Goal: Task Accomplishment & Management: Use online tool/utility

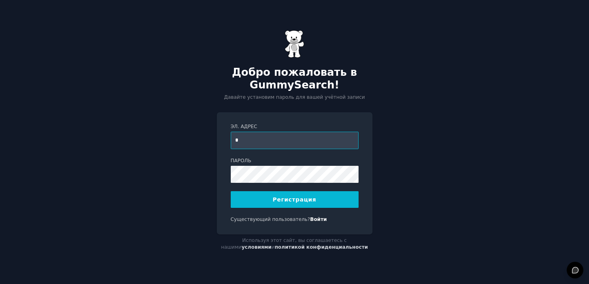
type input "**********"
click at [271, 197] on button "Регистрация" at bounding box center [295, 199] width 128 height 17
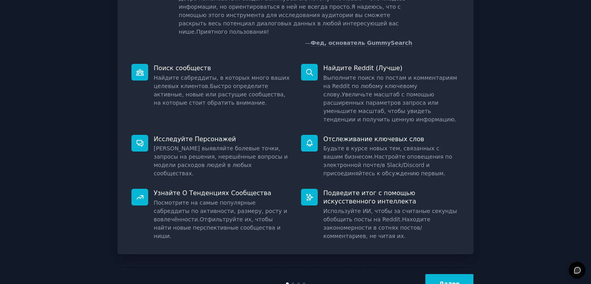
scroll to position [76, 0]
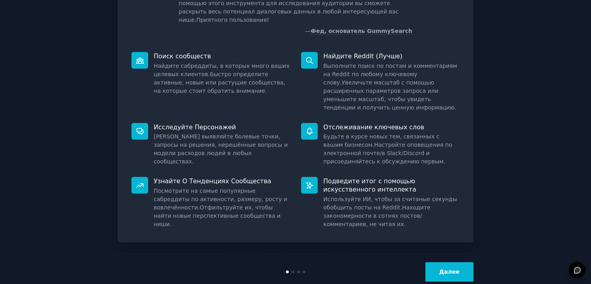
click at [449, 269] on ya-tr-span "Далее" at bounding box center [449, 272] width 20 height 6
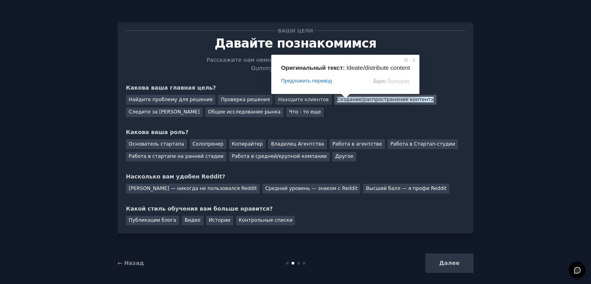
click at [344, 99] on body "Ваши цели [PERSON_NAME] познакомимся Расскажите нам немного о себе, чтобы мы мо…" at bounding box center [295, 142] width 591 height 284
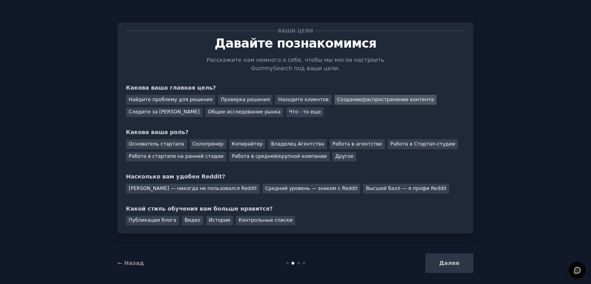
click at [344, 99] on ya-tr-span "Создание/распространение контента" at bounding box center [385, 100] width 97 height 6
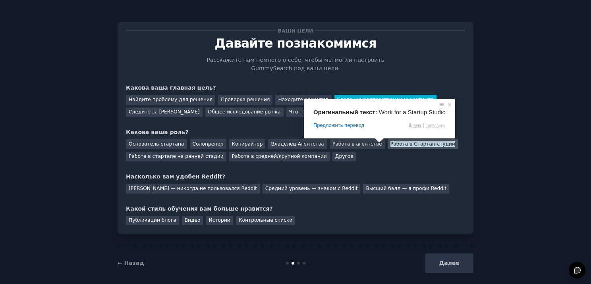
click at [379, 143] on span at bounding box center [379, 140] width 10 height 5
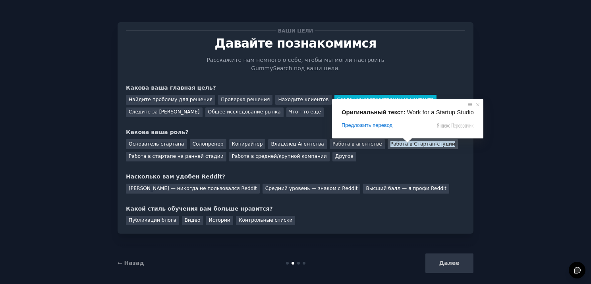
click at [407, 141] on span at bounding box center [407, 140] width 10 height 5
click at [402, 143] on span at bounding box center [407, 140] width 10 height 5
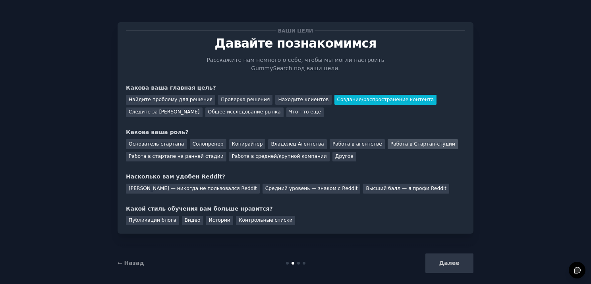
click at [390, 146] on ya-tr-span "Работа в Стартап-студии" at bounding box center [422, 144] width 65 height 6
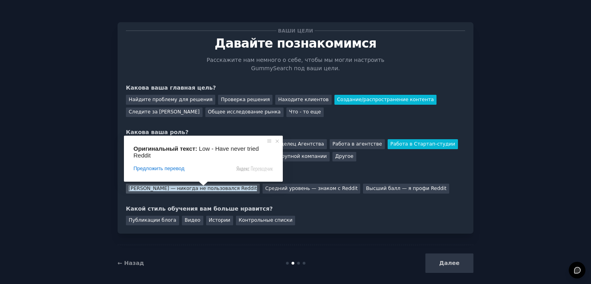
click at [202, 186] on span at bounding box center [203, 183] width 10 height 5
click at [180, 189] on ya-tr-span "[PERSON_NAME] — никогда не пользовался Reddit" at bounding box center [193, 189] width 128 height 6
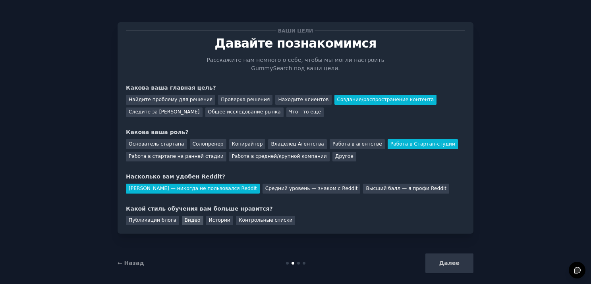
click at [185, 223] on ya-tr-span "Видео" at bounding box center [193, 221] width 16 height 6
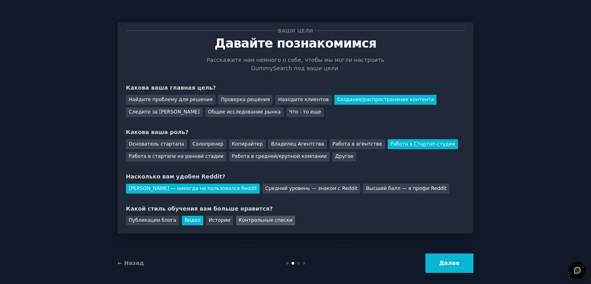
click at [239, 222] on ya-tr-span "Контрольные списки" at bounding box center [266, 221] width 54 height 6
click at [436, 261] on button "Далее" at bounding box center [449, 263] width 48 height 19
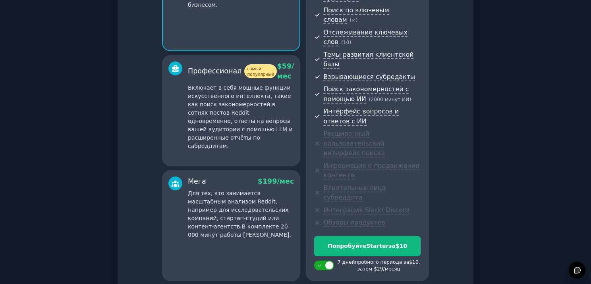
scroll to position [135, 0]
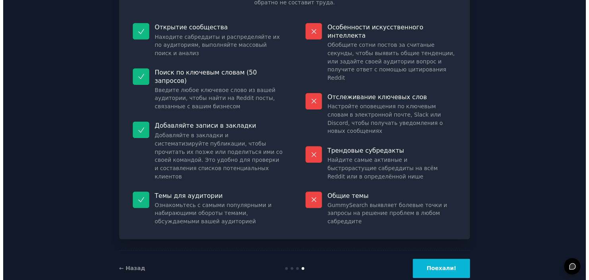
scroll to position [83, 0]
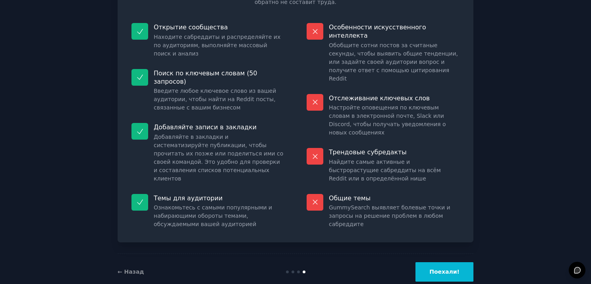
click at [437, 269] on ya-tr-span "Поехали!" at bounding box center [444, 272] width 30 height 6
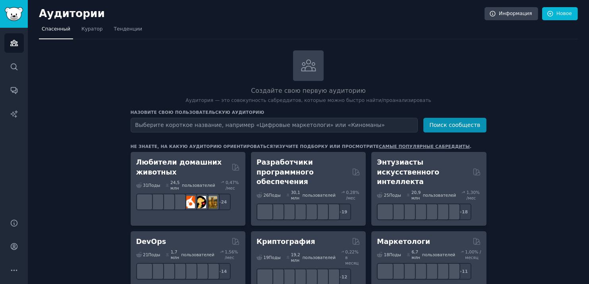
type input "k"
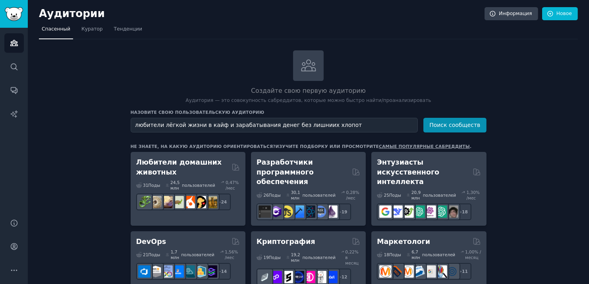
click at [308, 126] on input "любители лёгкой жизни в кайф и зарабатывания денег без лишниих хлопот" at bounding box center [274, 125] width 287 height 15
click at [307, 127] on input "любители лёгкой жизни в кайф и зарабатывания денег без лишниих хлопот" at bounding box center [274, 125] width 287 height 15
type input "любители лёгкой жизни в кайф и зарабатывания денег без лишних хлопот"
click at [447, 127] on ya-tr-span "Поиск сообществ" at bounding box center [454, 125] width 51 height 6
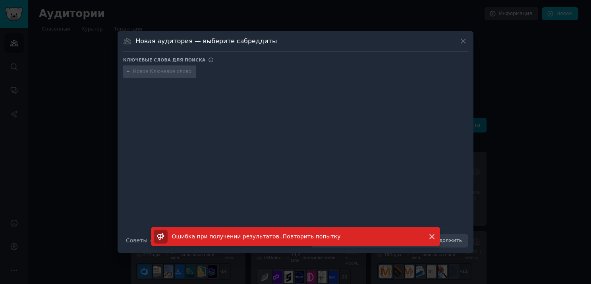
click at [128, 72] on icon at bounding box center [128, 72] width 2 height 2
click at [138, 71] on input "text" at bounding box center [163, 71] width 60 height 7
click at [433, 236] on icon "button" at bounding box center [432, 237] width 8 height 8
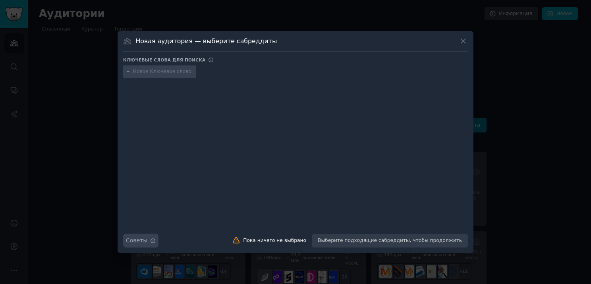
click at [150, 239] on icon "button" at bounding box center [153, 241] width 6 height 6
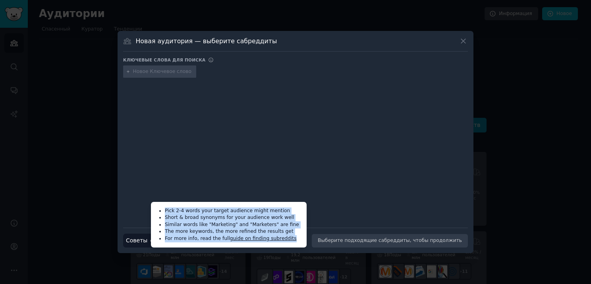
drag, startPoint x: 165, startPoint y: 211, endPoint x: 283, endPoint y: 240, distance: 121.8
click at [283, 240] on ul "Pick 2-4 words your target audience might mention Short & broad synonyms for yo…" at bounding box center [229, 225] width 150 height 40
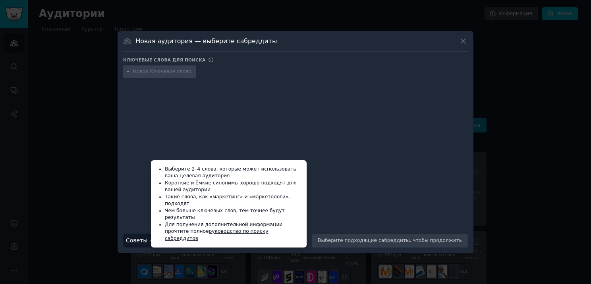
click at [338, 187] on div at bounding box center [295, 147] width 345 height 133
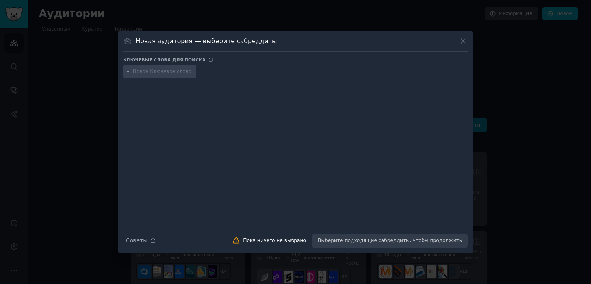
click at [146, 75] on div at bounding box center [159, 72] width 73 height 13
click at [138, 73] on input "text" at bounding box center [163, 71] width 60 height 7
type input "интернет"
click at [129, 72] on icon at bounding box center [128, 71] width 4 height 4
click at [155, 70] on input "интернет" at bounding box center [163, 71] width 60 height 7
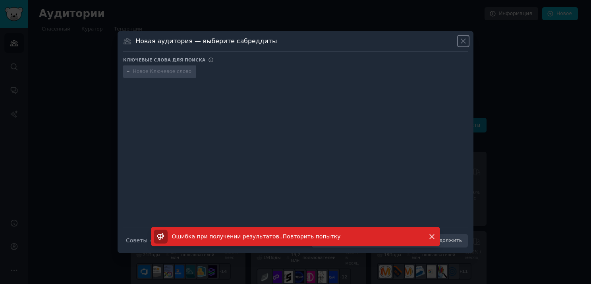
click at [461, 39] on icon at bounding box center [463, 41] width 4 height 4
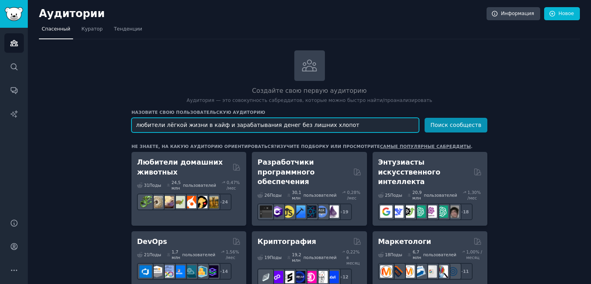
click at [336, 124] on input "любители лёгкой жизни в кайф и зарабатывания денег без лишних хлопот" at bounding box center [274, 125] width 287 height 15
type input "л"
type input "интернет, искусственный интеллект, деньги"
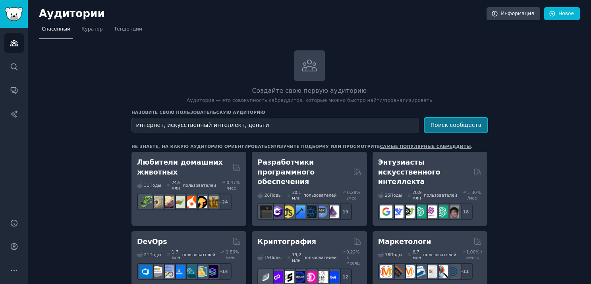
click at [455, 128] on button "Поиск сообществ" at bounding box center [455, 125] width 63 height 15
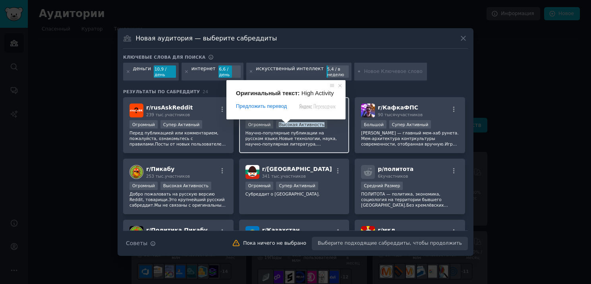
click at [271, 133] on ya-tr-span "Научно-популярные публикации на русском языке." at bounding box center [284, 136] width 79 height 10
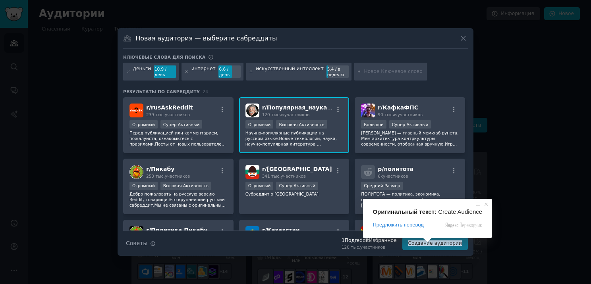
click at [428, 243] on span at bounding box center [427, 240] width 10 height 5
click at [421, 245] on ya-tr-span "Создание аудитории" at bounding box center [435, 244] width 54 height 6
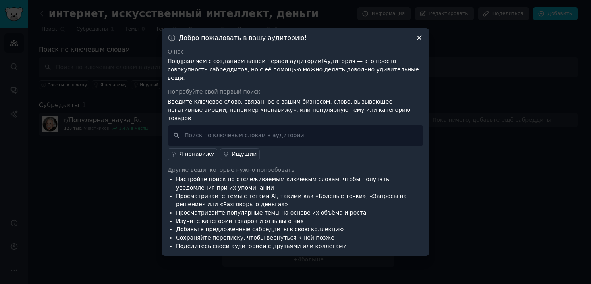
click at [345, 192] on li "Просматривайте темы с тегами AI, такими как «Болевые точки», «Запросы на решени…" at bounding box center [299, 200] width 247 height 17
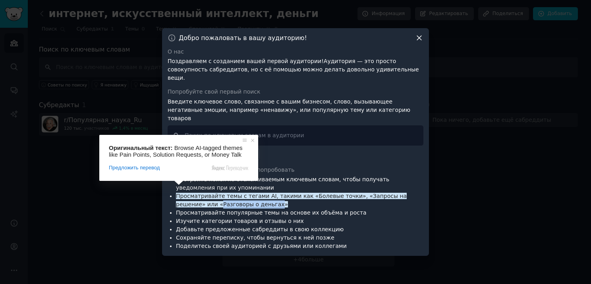
drag, startPoint x: 179, startPoint y: 198, endPoint x: 231, endPoint y: 197, distance: 52.0
click at [231, 197] on ya-tr-span "Просматривайте темы с тегами AI, такими как «Болевые точки», «Запросы на решени…" at bounding box center [291, 200] width 231 height 15
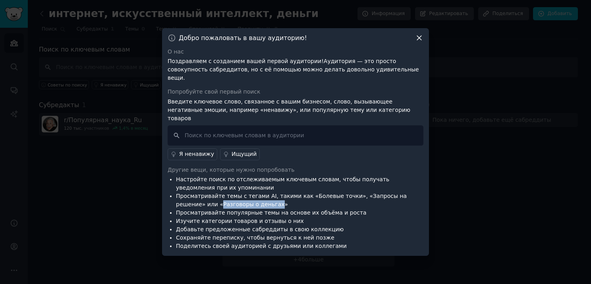
copy ya-tr-span "Разговоры о деньгах"
click at [199, 131] on input "text" at bounding box center [296, 135] width 256 height 20
paste input "Разговоры о деньгах"
type input "Разговоры о деньгах"
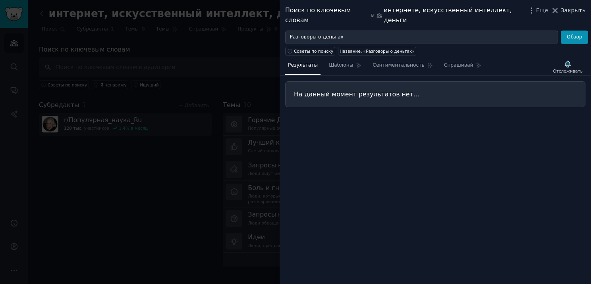
click at [559, 8] on icon at bounding box center [555, 10] width 8 height 8
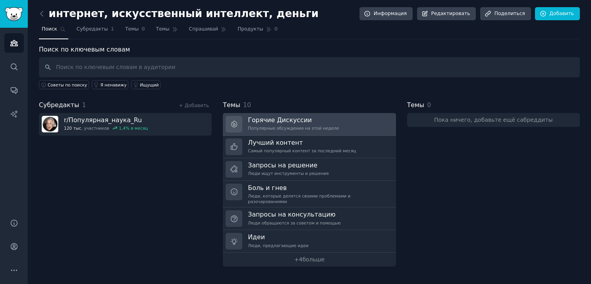
click at [314, 121] on h3 "Горячие Дискуссии" at bounding box center [293, 120] width 91 height 8
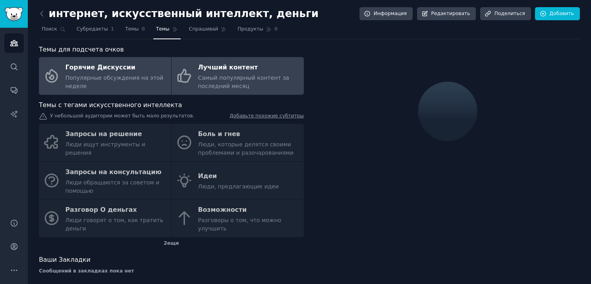
click at [192, 81] on link "Лучший контент Самый популярный контент за последний месяц" at bounding box center [238, 76] width 132 height 38
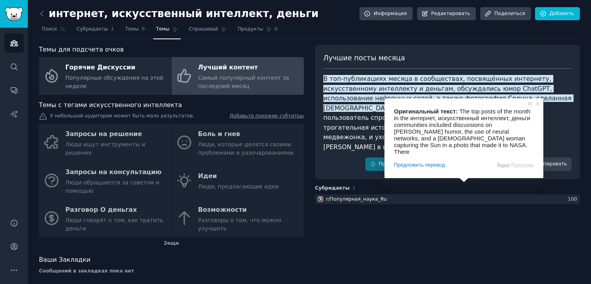
scroll to position [6, 0]
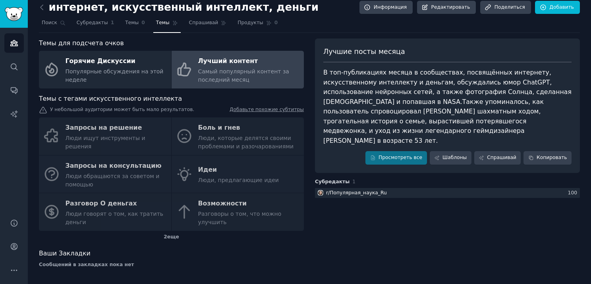
click at [320, 103] on div "Лучшие посты месяца В топ-публикациях месяца в сообществах, посвящённых интерне…" at bounding box center [447, 106] width 265 height 135
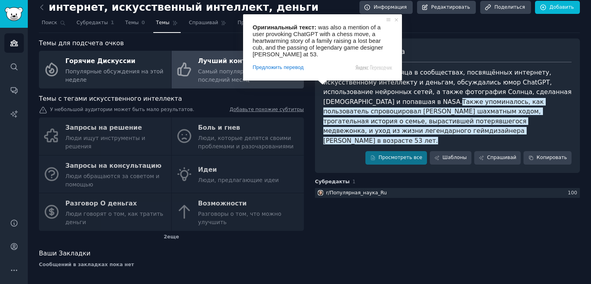
click at [323, 112] on ya-tr-span "Также упоминалось, как пользователь спровоцировал ChatGPT шахматным ходом, трог…" at bounding box center [434, 121] width 222 height 46
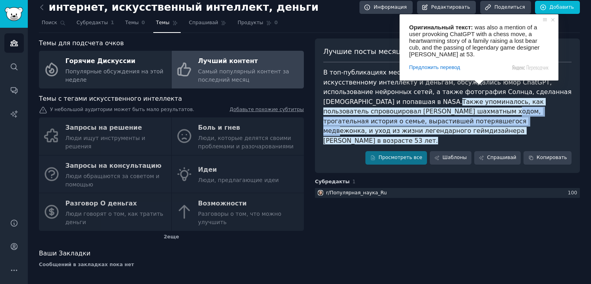
drag, startPoint x: 322, startPoint y: 112, endPoint x: 534, endPoint y: 113, distance: 211.2
click at [534, 113] on ya-tr-span "Также упоминалось, как пользователь спровоцировал ChatGPT шахматным ходом, трог…" at bounding box center [434, 121] width 222 height 46
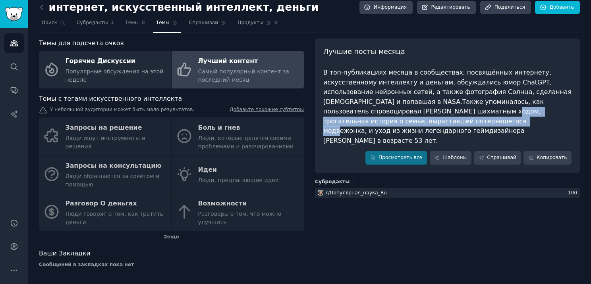
copy ya-tr-span "трогательная история о семье, вырастившей потерявшегося медвежонка"
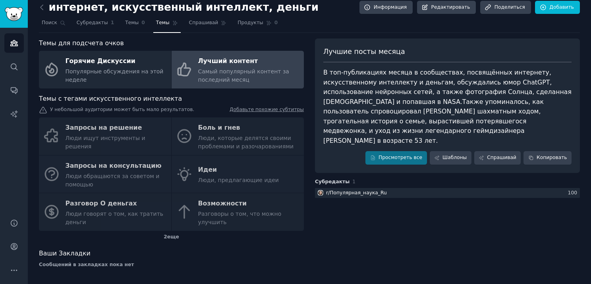
click at [144, 139] on div "Запросы на решение Люди ищут инструменты и решения Боль и гнев Люди, которые де…" at bounding box center [171, 175] width 265 height 114
click at [108, 137] on div "Запросы на решение Люди ищут инструменты и решения Боль и гнев Люди, которые де…" at bounding box center [171, 175] width 265 height 114
click at [425, 193] on div "Лучшие посты месяца В топ-публикациях месяца в сообществах, посвящённых интерне…" at bounding box center [447, 157] width 265 height 236
click at [310, 42] on div "Темы для подсчета очков Горячие Дискуссии Популярные обсуждения на этой неделе …" at bounding box center [309, 157] width 541 height 236
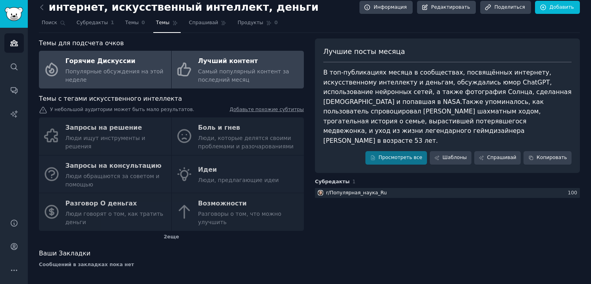
click at [115, 70] on ya-tr-span "Популярные обсуждения на этой неделе" at bounding box center [115, 75] width 98 height 15
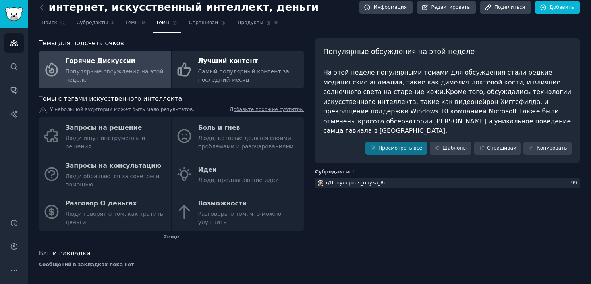
click at [559, 106] on div "На этой неделе популярными темами для обсуждения стали редкие медицинские анома…" at bounding box center [447, 102] width 248 height 68
click at [391, 145] on ya-tr-span "Просмотреть все" at bounding box center [400, 148] width 44 height 7
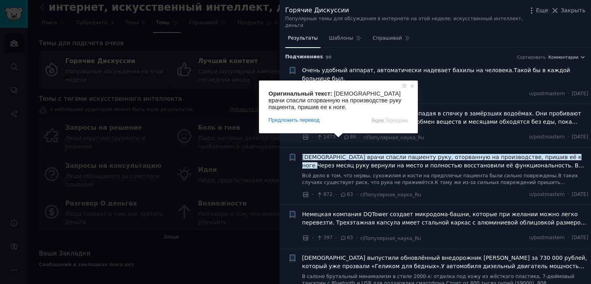
click at [337, 154] on ya-tr-span "Китайские врачи спасли пациенту руку, оторванную на производстве, пришив её к н…" at bounding box center [441, 161] width 279 height 15
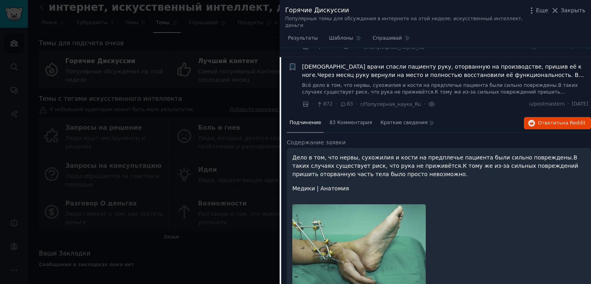
scroll to position [130, 0]
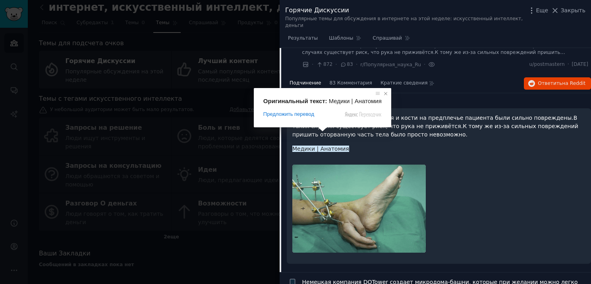
click at [382, 93] on span at bounding box center [386, 94] width 8 height 8
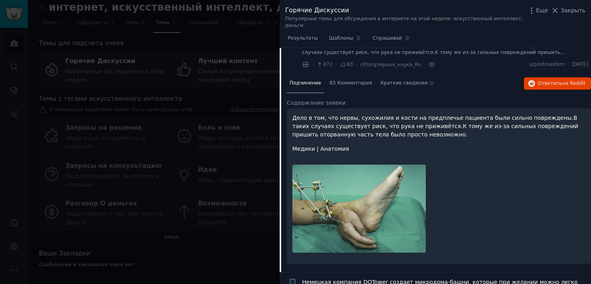
click at [375, 118] on p "Дело в том, что нервы, сухожилия и кости на предплечье пациента были сильно пов…" at bounding box center [438, 126] width 293 height 25
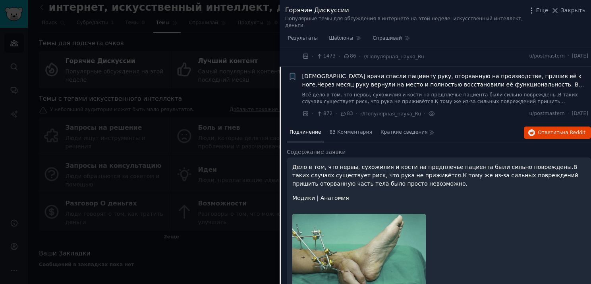
scroll to position [79, 0]
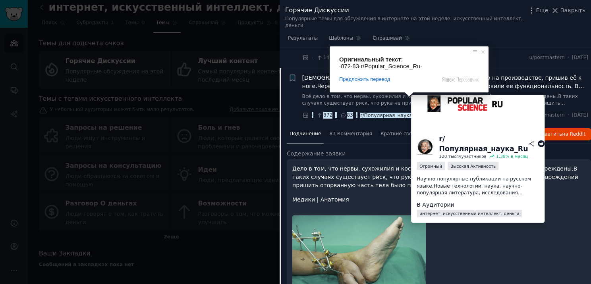
click at [382, 113] on ya-tr-span "r/Популярная_наука_Ru" at bounding box center [390, 116] width 61 height 6
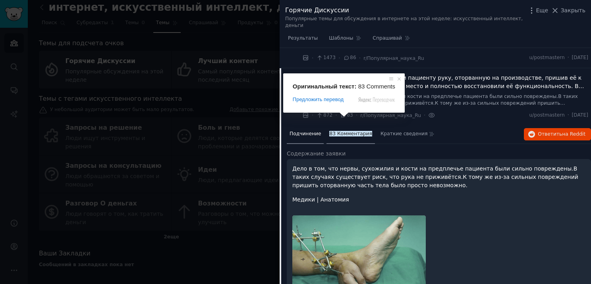
click at [340, 117] on span at bounding box center [344, 114] width 10 height 5
click at [353, 117] on span at bounding box center [354, 114] width 10 height 5
click at [338, 131] on ya-tr-span "83 Комментария" at bounding box center [350, 134] width 42 height 6
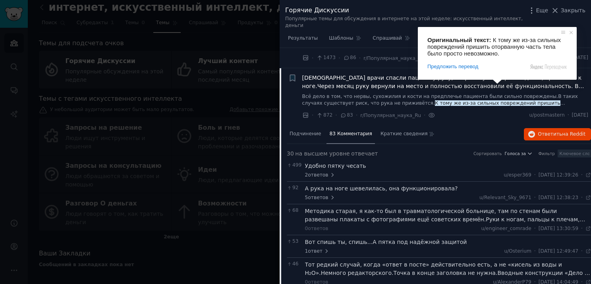
click at [497, 85] on body "Аудитории Поиск Разговоры Отчеты искусственного Интеллекта Справка Учетная запи…" at bounding box center [295, 142] width 591 height 284
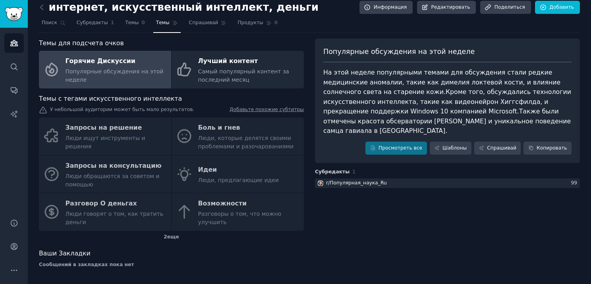
click at [348, 142] on div "Просмотреть все Шаблоны Спрашивай Копировать" at bounding box center [447, 148] width 248 height 13
click at [386, 142] on link "Просмотреть все" at bounding box center [395, 148] width 61 height 13
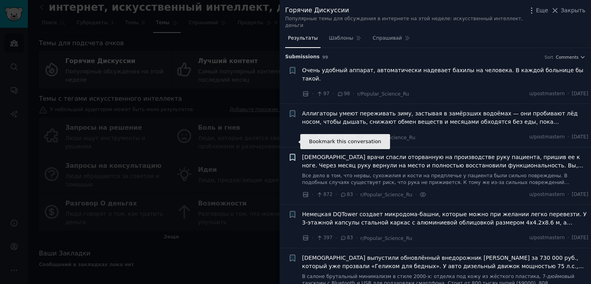
click at [293, 154] on icon "button" at bounding box center [292, 157] width 5 height 6
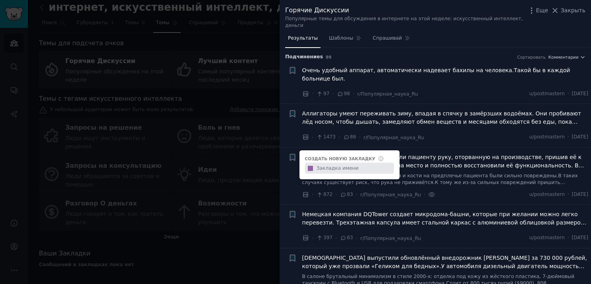
click at [438, 129] on li "+ Аллигаторы умеют переживать зиму, впадая в спячку в замёрзших водоёмах. Они п…" at bounding box center [434, 125] width 311 height 43
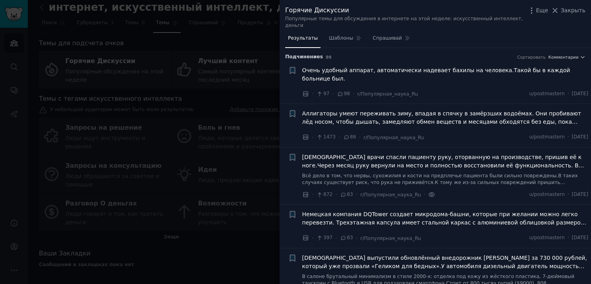
click at [431, 194] on icon at bounding box center [432, 195] width 2 height 2
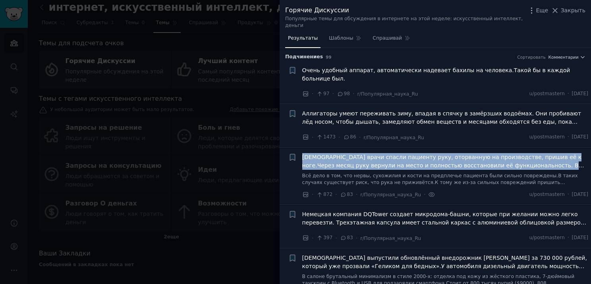
drag, startPoint x: 297, startPoint y: 138, endPoint x: 567, endPoint y: 151, distance: 270.7
click at [568, 153] on div "Добавьте в закладки этот разговор + Китайские врачи спасли пациенту руку, оторв…" at bounding box center [438, 176] width 300 height 46
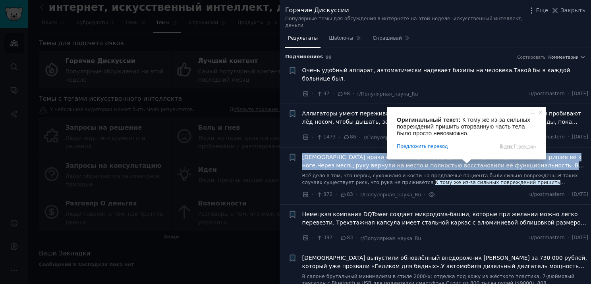
click at [447, 180] on ya-tr-span "К тому же из-за сильных повреждений пришить оторванную часть тела было просто н…" at bounding box center [431, 186] width 258 height 13
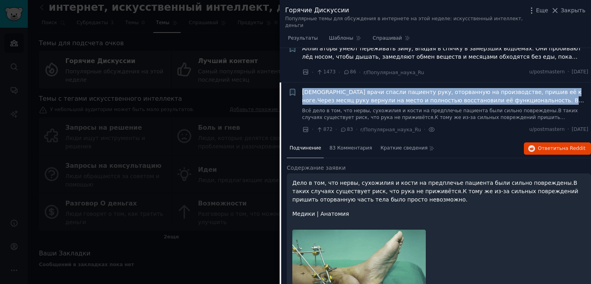
scroll to position [48, 0]
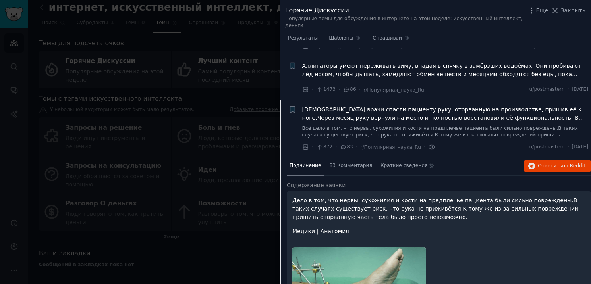
click at [428, 143] on icon at bounding box center [431, 147] width 7 height 8
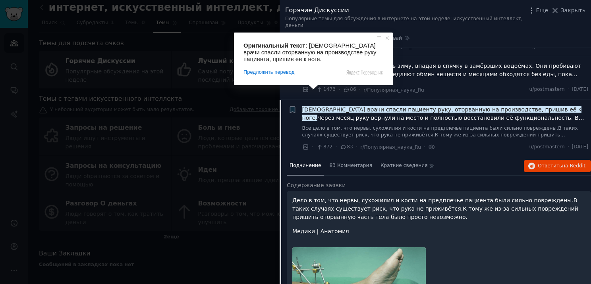
click at [313, 106] on ya-tr-span "Китайские врачи спасли пациенту руку, оторванную на производстве, пришив её к н…" at bounding box center [441, 113] width 279 height 15
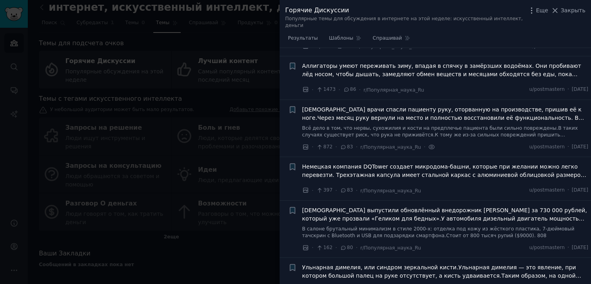
scroll to position [91, 0]
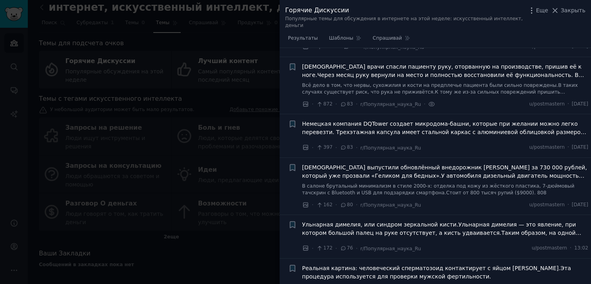
click at [320, 63] on span "Китайские врачи спасли пациенту руку, оторванную на производстве, пришив её к н…" at bounding box center [445, 71] width 286 height 17
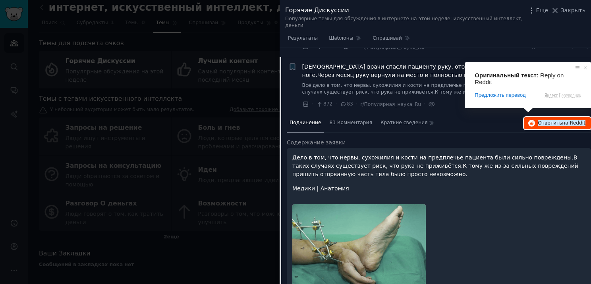
click at [546, 120] on ya-tr-span "Ответить" at bounding box center [550, 123] width 24 height 6
